Goal: Transaction & Acquisition: Purchase product/service

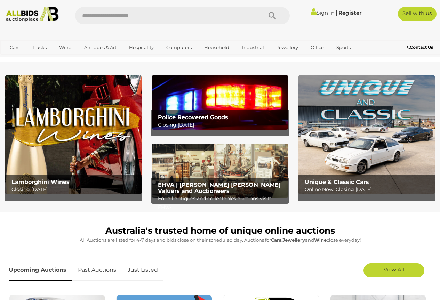
click at [201, 110] on img at bounding box center [220, 102] width 136 height 55
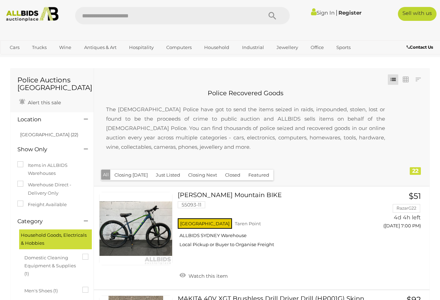
click at [17, 15] on img at bounding box center [32, 14] width 58 height 15
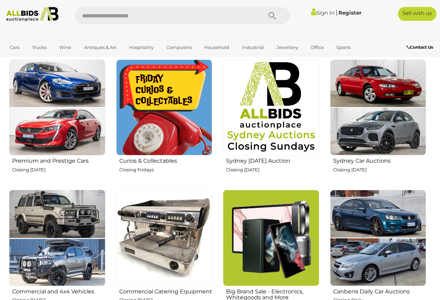
scroll to position [348, 0]
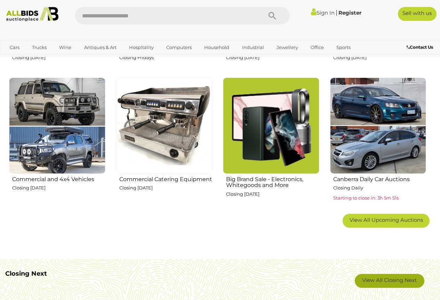
click at [402, 282] on link "View All Closing Next" at bounding box center [390, 281] width 70 height 14
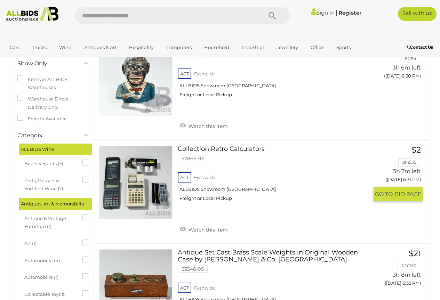
scroll to position [70, 0]
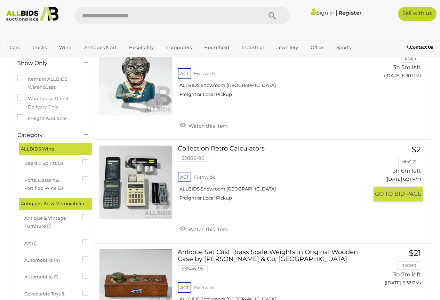
click at [130, 178] on link at bounding box center [135, 181] width 73 height 73
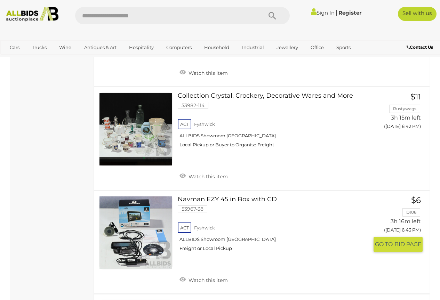
scroll to position [1774, 0]
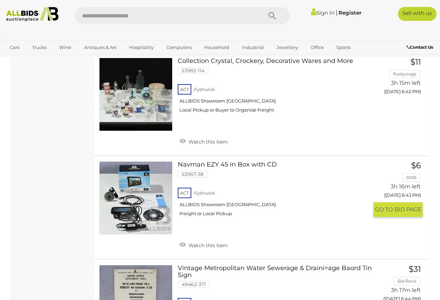
click at [127, 194] on link at bounding box center [135, 197] width 73 height 73
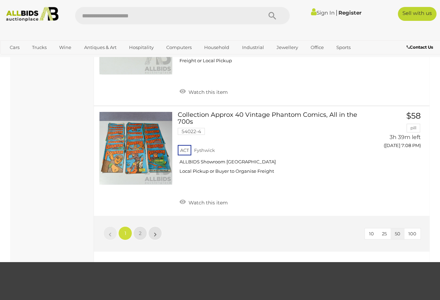
scroll to position [5322, 0]
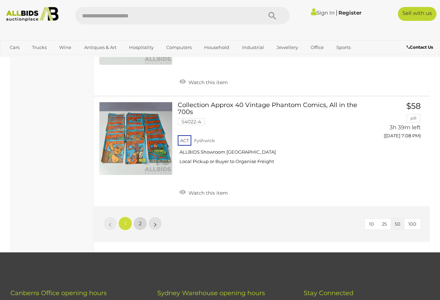
click at [140, 217] on link "2" at bounding box center [140, 224] width 14 height 14
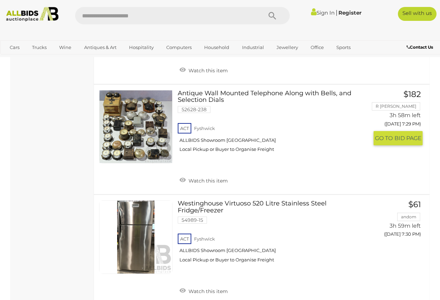
scroll to position [2714, 0]
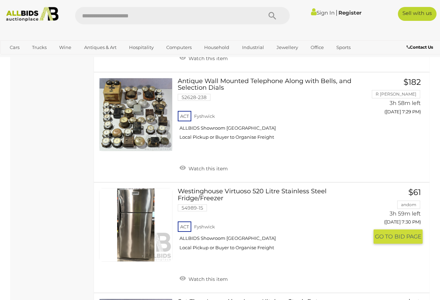
click at [136, 205] on link at bounding box center [135, 224] width 73 height 73
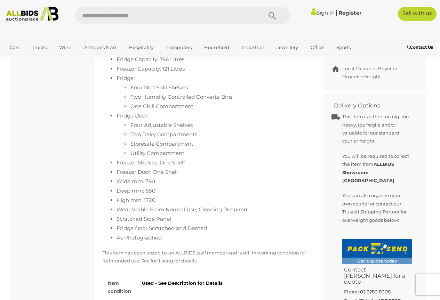
scroll to position [383, 0]
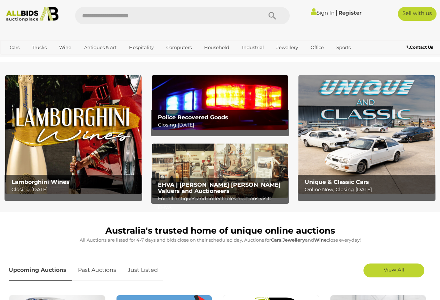
click at [371, 159] on img at bounding box center [366, 134] width 136 height 119
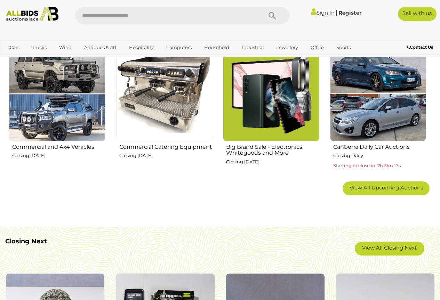
scroll to position [383, 0]
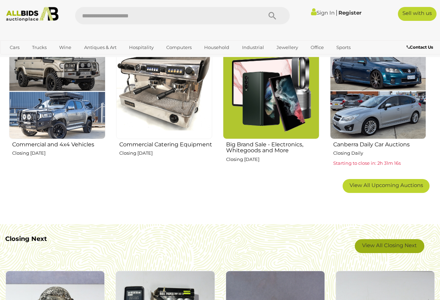
click at [391, 246] on link "View All Closing Next" at bounding box center [390, 246] width 70 height 14
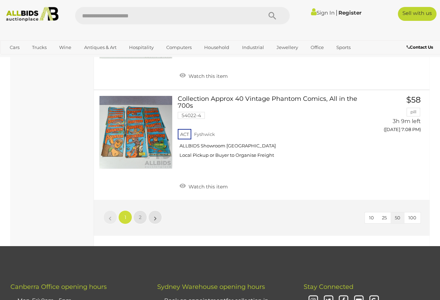
scroll to position [5322, 0]
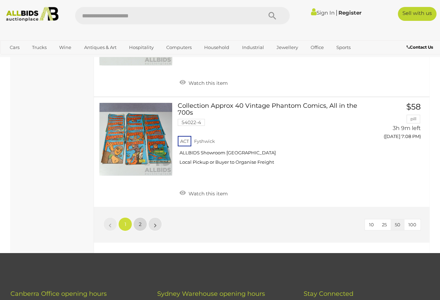
click at [138, 217] on link "2" at bounding box center [140, 224] width 14 height 14
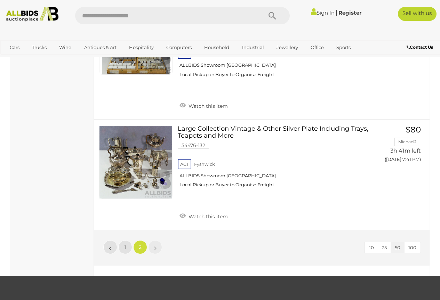
scroll to position [4001, 0]
